Goal: Task Accomplishment & Management: Manage account settings

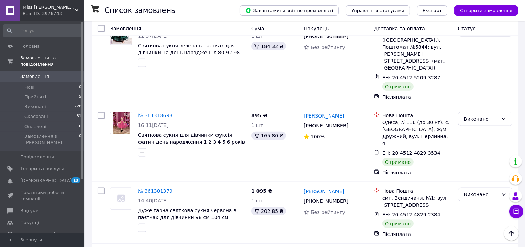
scroll to position [832, 0]
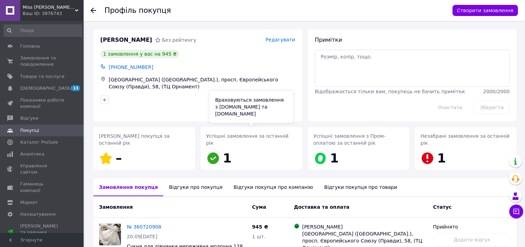
scroll to position [63, 0]
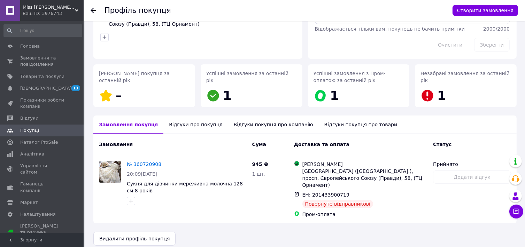
click at [177, 130] on div "Відгуки про покупця" at bounding box center [195, 125] width 64 height 18
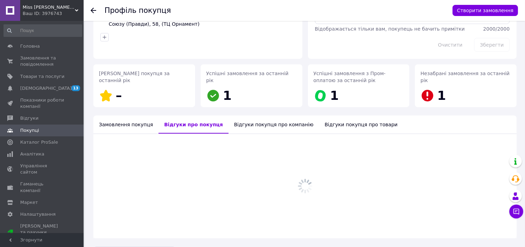
scroll to position [57, 0]
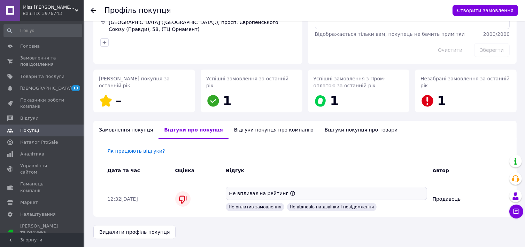
click at [242, 134] on div "Відгуки покупця про компанію" at bounding box center [273, 130] width 91 height 18
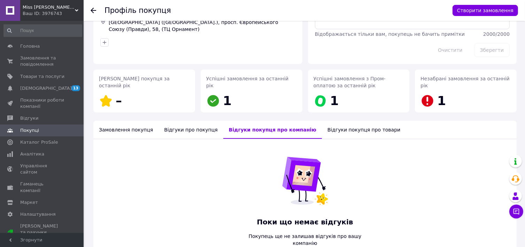
click at [342, 127] on div "Відгуки покупця про товари" at bounding box center [364, 130] width 84 height 18
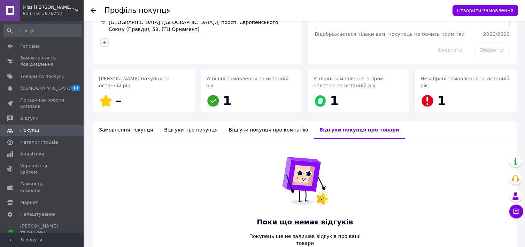
click at [167, 125] on div "Відгуки про покупця" at bounding box center [190, 130] width 64 height 18
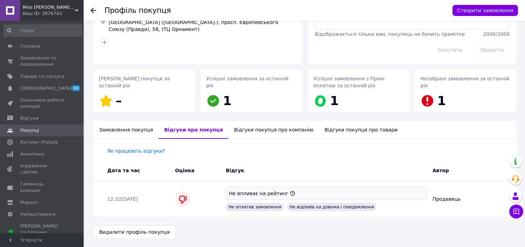
click at [125, 133] on div "Замовлення покупця" at bounding box center [125, 130] width 65 height 18
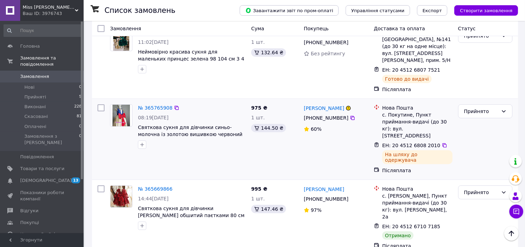
scroll to position [186, 0]
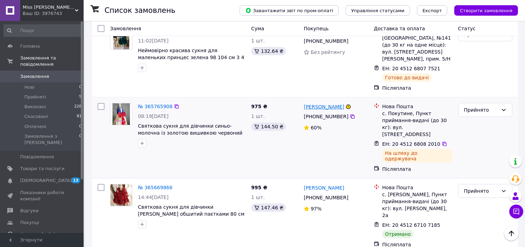
click at [327, 103] on link "[PERSON_NAME]" at bounding box center [324, 106] width 40 height 7
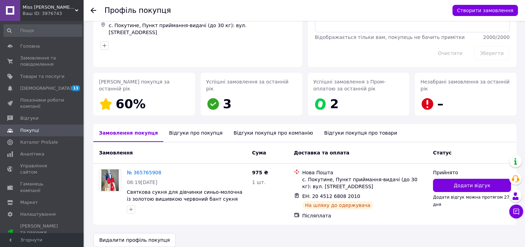
scroll to position [63, 0]
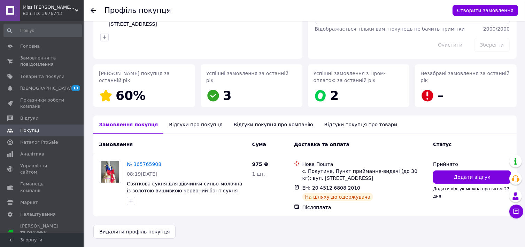
click at [173, 126] on div "Відгуки про покупця" at bounding box center [195, 125] width 64 height 18
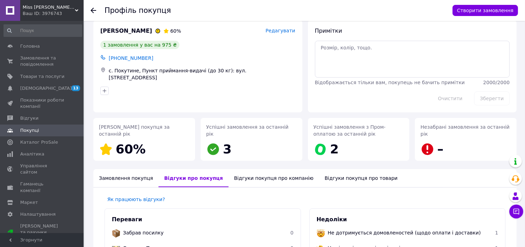
scroll to position [0, 0]
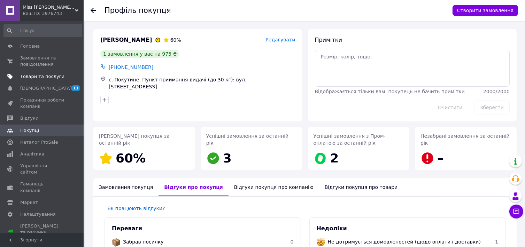
click at [47, 74] on span "Товари та послуги" at bounding box center [42, 76] width 44 height 6
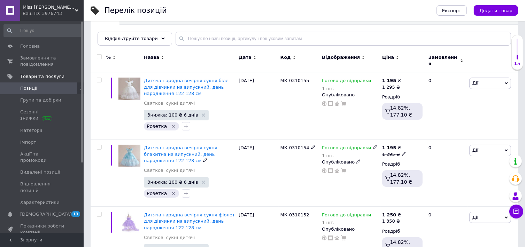
scroll to position [77, 0]
click at [42, 209] on link "Сповіщення 13 0" at bounding box center [43, 215] width 86 height 12
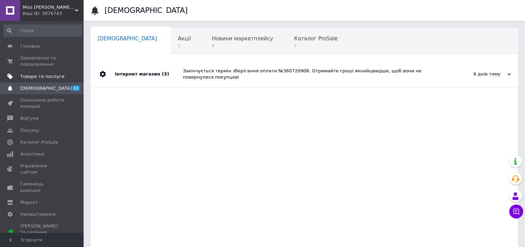
click at [65, 77] on span at bounding box center [73, 76] width 19 height 6
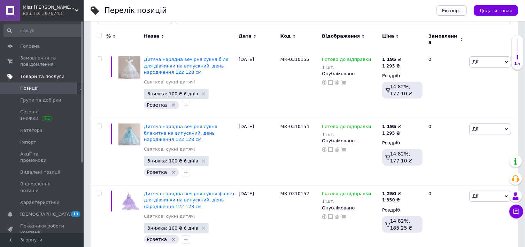
scroll to position [98, 0]
click at [39, 63] on span "Замовлення та повідомлення" at bounding box center [42, 61] width 44 height 13
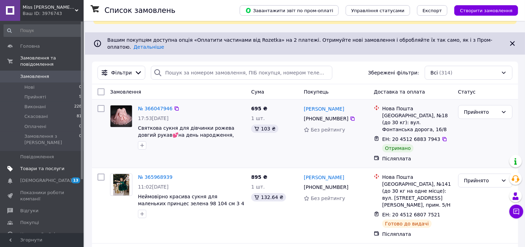
scroll to position [40, 0]
click at [60, 83] on li "Нові 0" at bounding box center [43, 88] width 86 height 10
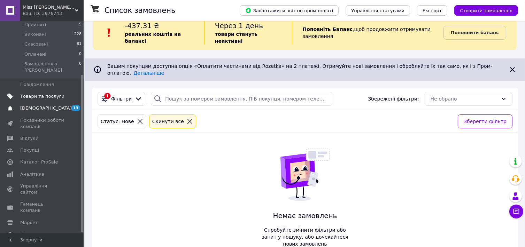
scroll to position [15, 0]
click at [45, 159] on span "Каталог ProSale" at bounding box center [39, 162] width 38 height 6
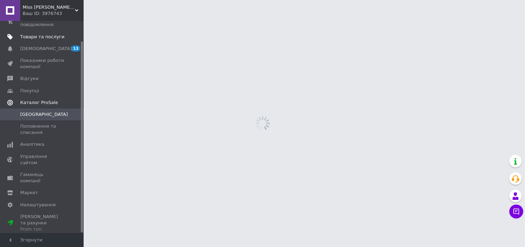
scroll to position [22, 0]
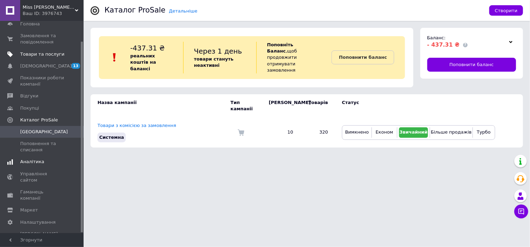
click at [30, 157] on link "Аналітика" at bounding box center [43, 162] width 86 height 12
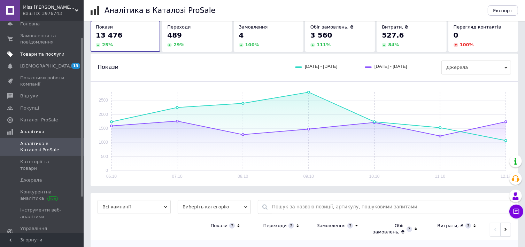
scroll to position [79, 0]
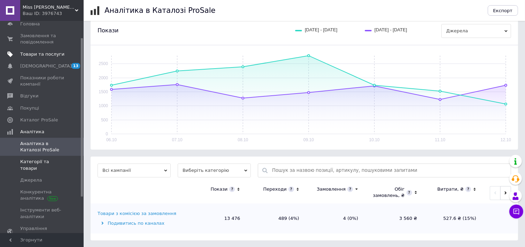
click at [56, 163] on span "Категорії та товари" at bounding box center [42, 165] width 44 height 13
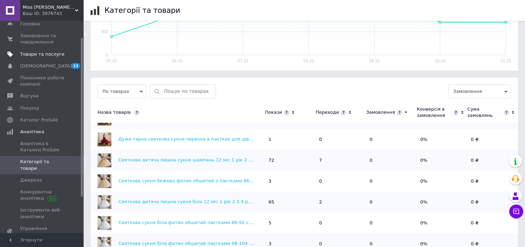
scroll to position [182, 0]
